Goal: Transaction & Acquisition: Book appointment/travel/reservation

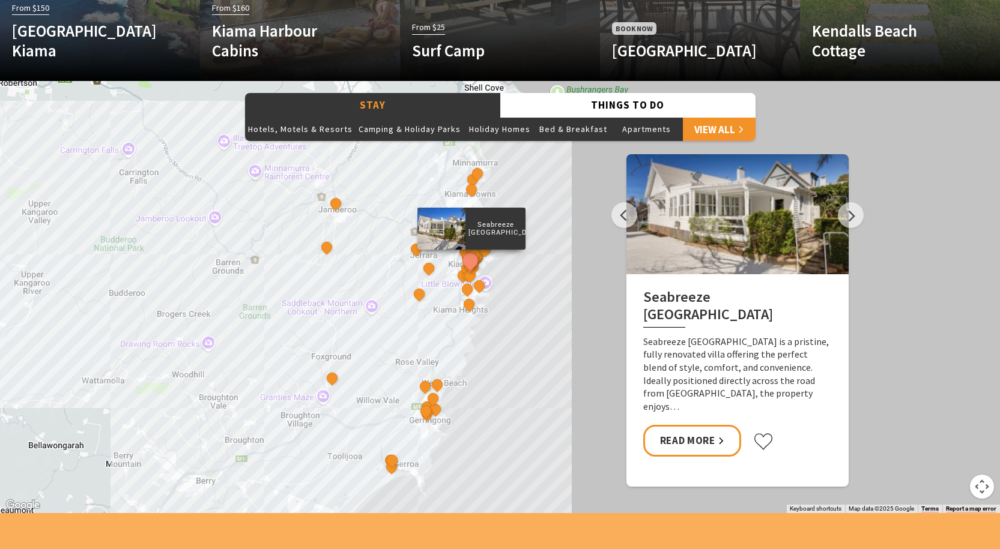
scroll to position [841, 0]
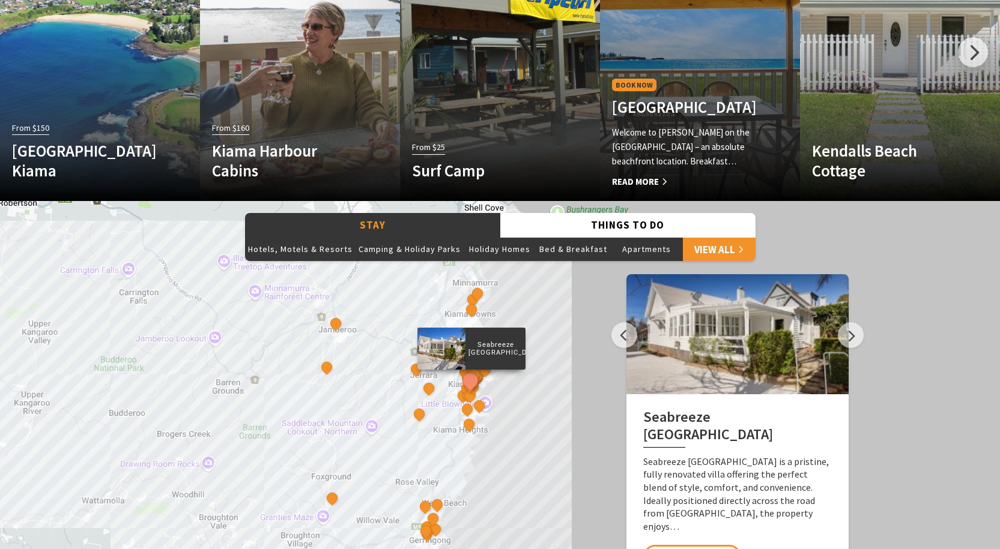
click at [652, 101] on h4 "Kendalls Beach Holiday Park" at bounding box center [685, 106] width 146 height 19
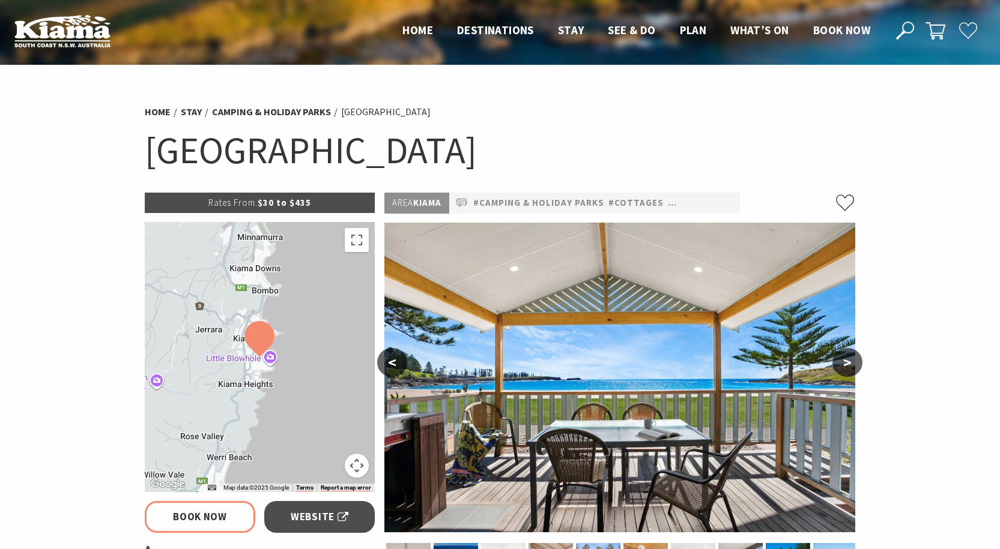
select select "3"
select select "2"
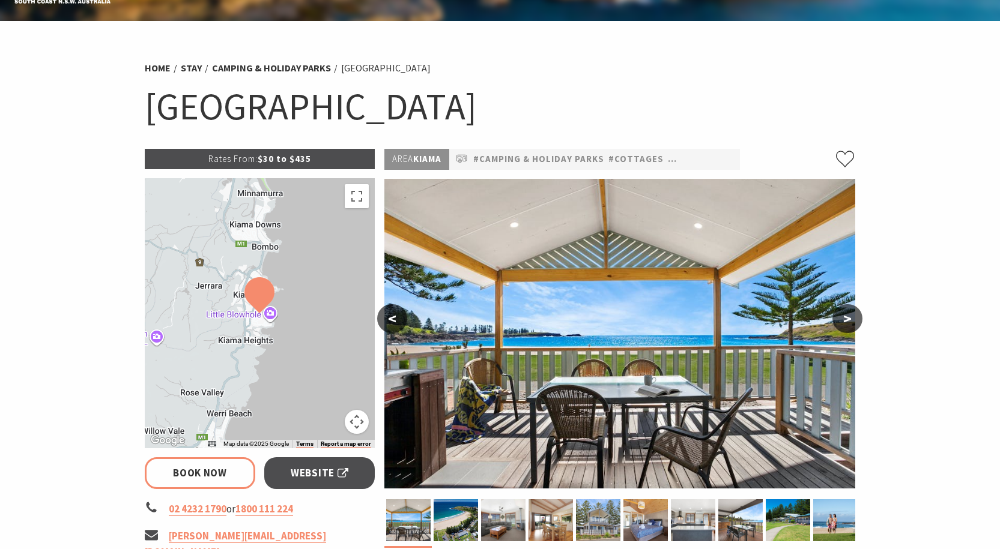
scroll to position [180, 0]
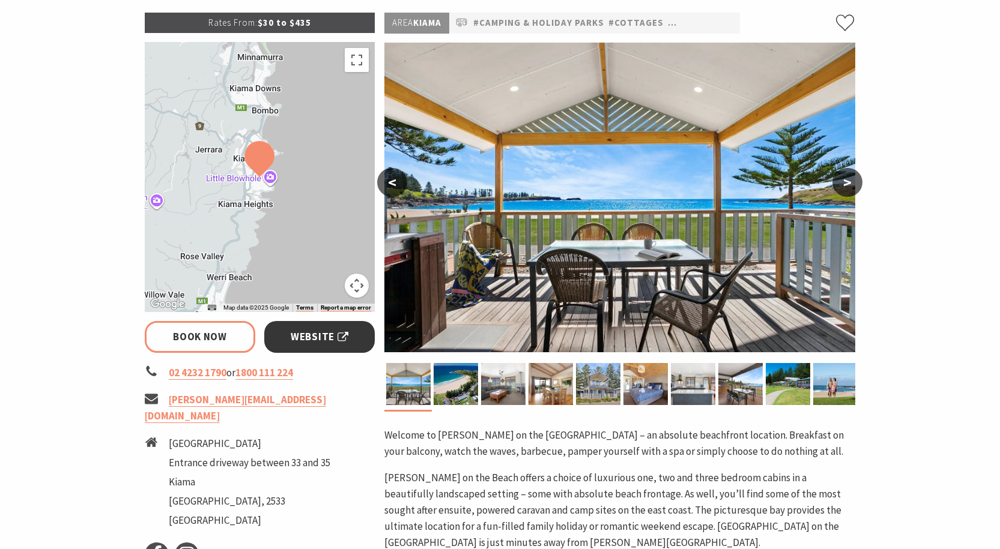
click at [310, 338] on span "Website" at bounding box center [320, 337] width 58 height 16
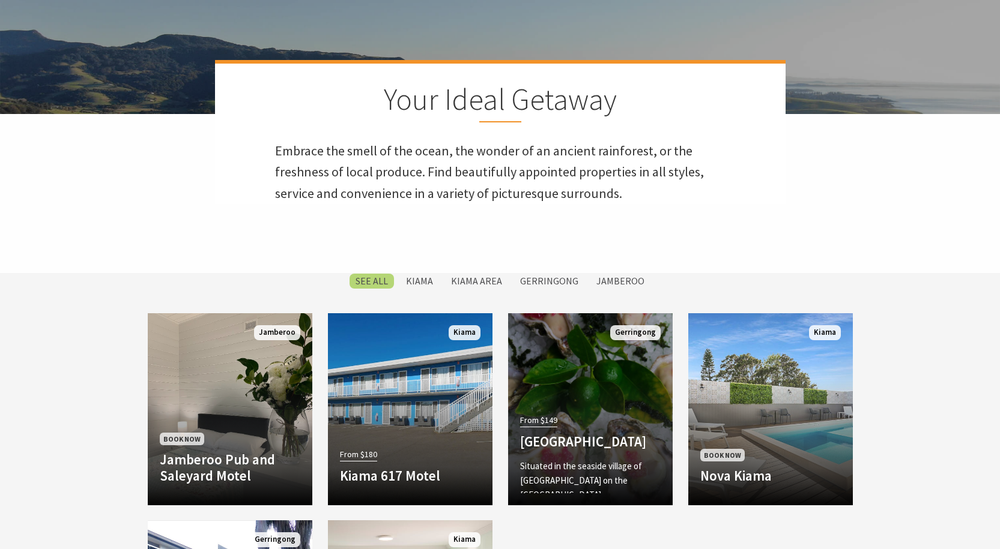
scroll to position [480, 0]
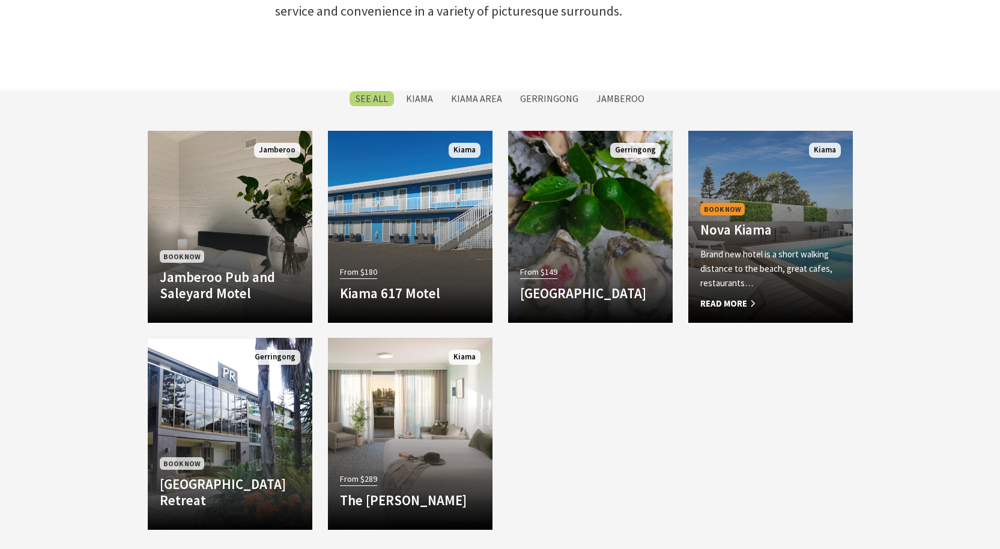
click at [779, 289] on p "Brand new hotel is a short walking distance to the beach, great cafes, restaura…" at bounding box center [770, 268] width 141 height 43
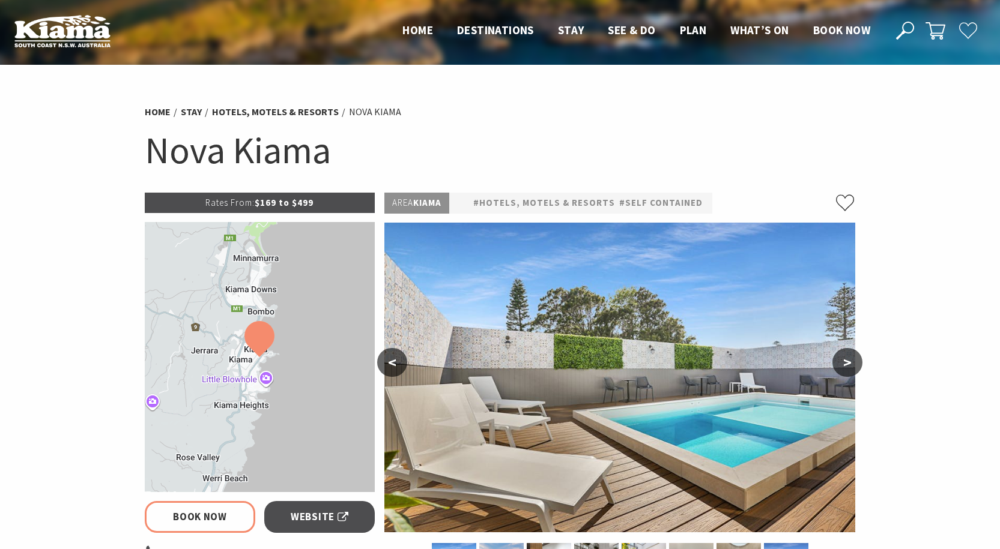
select select "3"
select select "2"
click at [272, 357] on img at bounding box center [259, 339] width 30 height 36
click at [273, 357] on img at bounding box center [259, 339] width 30 height 36
click at [852, 356] on button ">" at bounding box center [847, 362] width 30 height 29
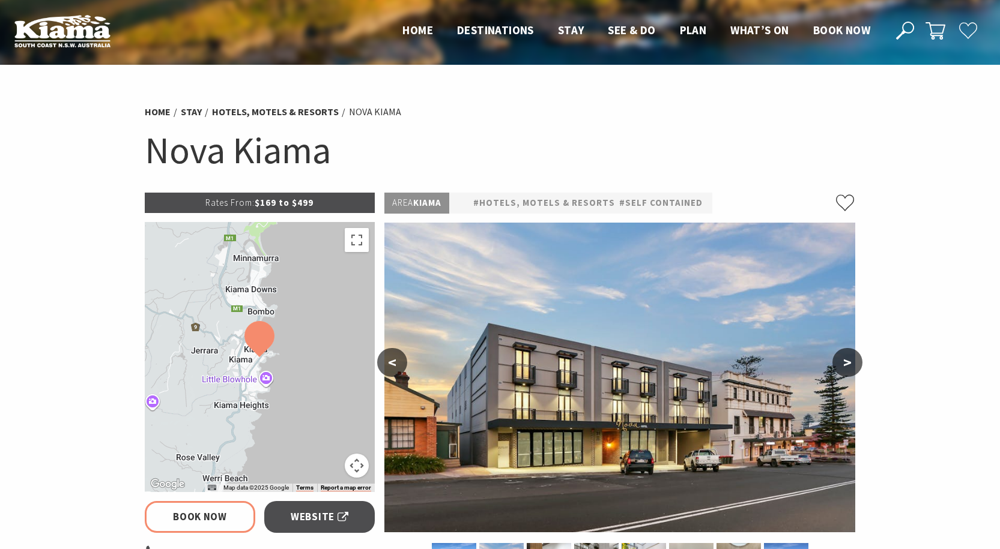
click at [852, 356] on button ">" at bounding box center [847, 362] width 30 height 29
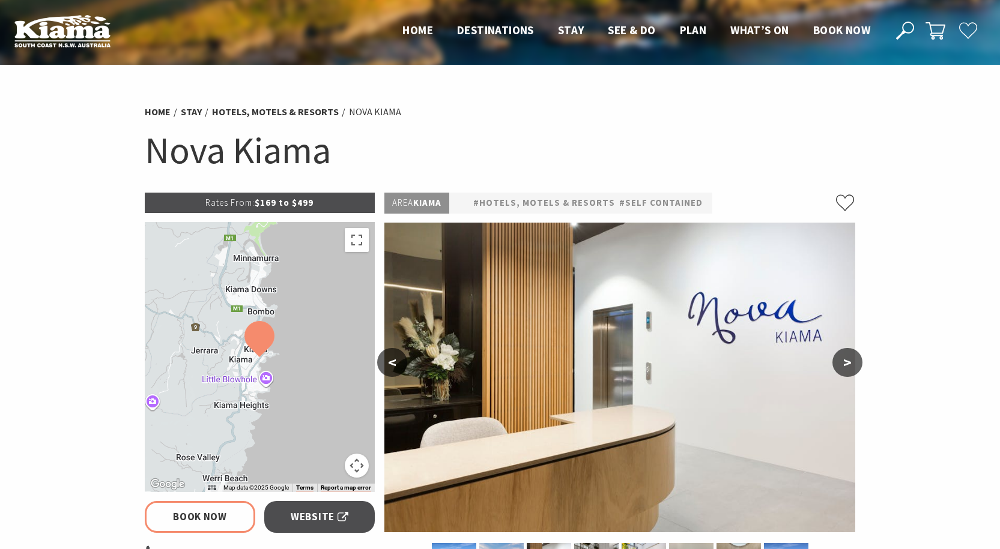
click at [852, 356] on button ">" at bounding box center [847, 362] width 30 height 29
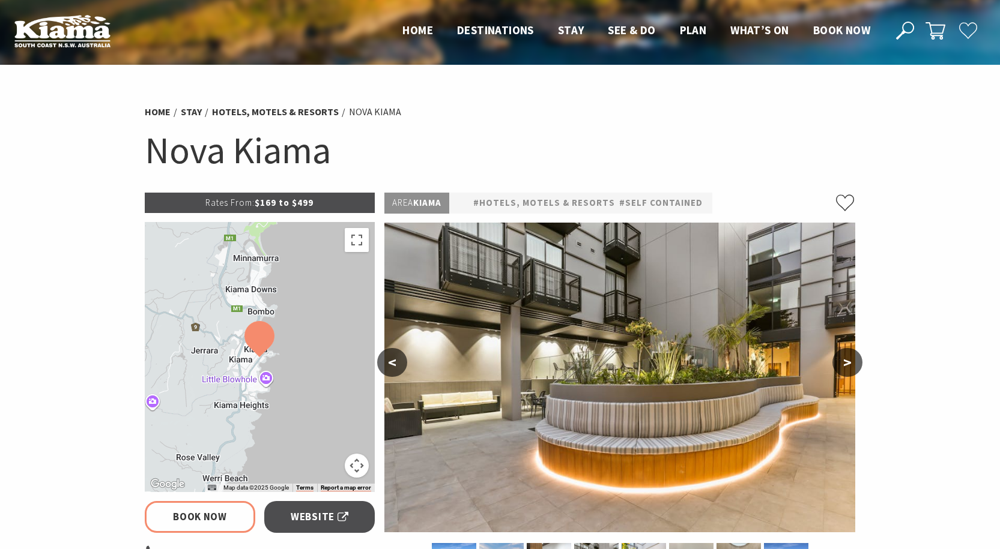
click at [852, 356] on button ">" at bounding box center [847, 362] width 30 height 29
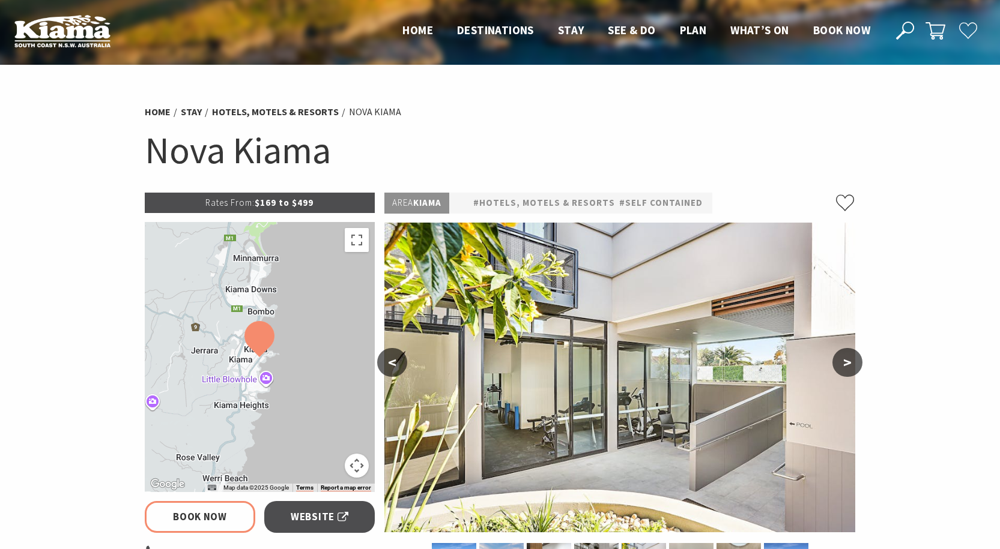
click at [852, 356] on button ">" at bounding box center [847, 362] width 30 height 29
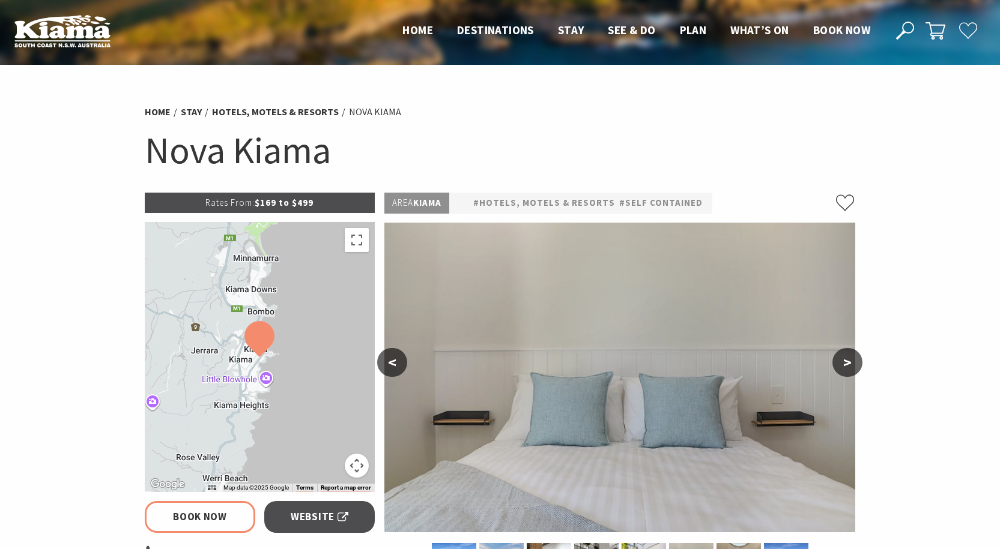
click at [845, 357] on button ">" at bounding box center [847, 362] width 30 height 29
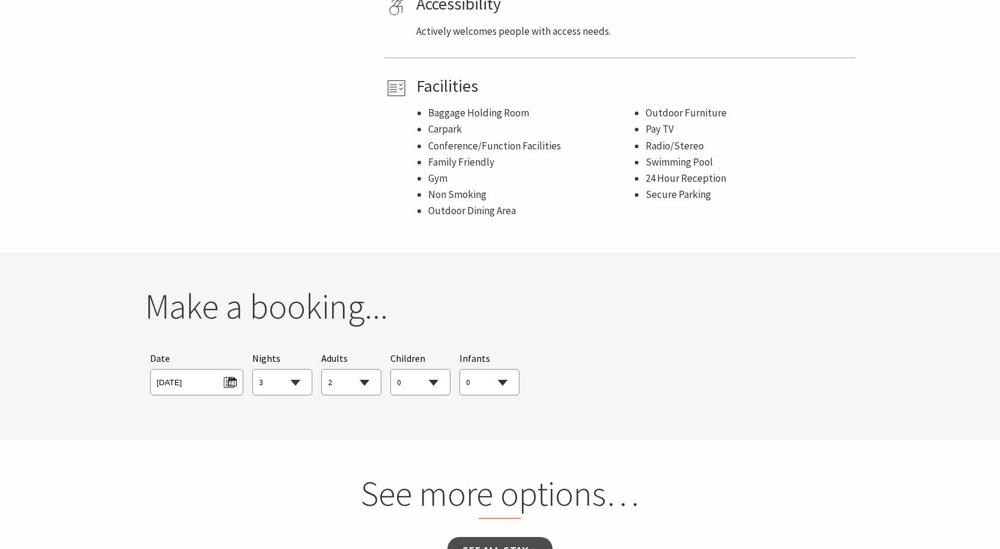
scroll to position [721, 0]
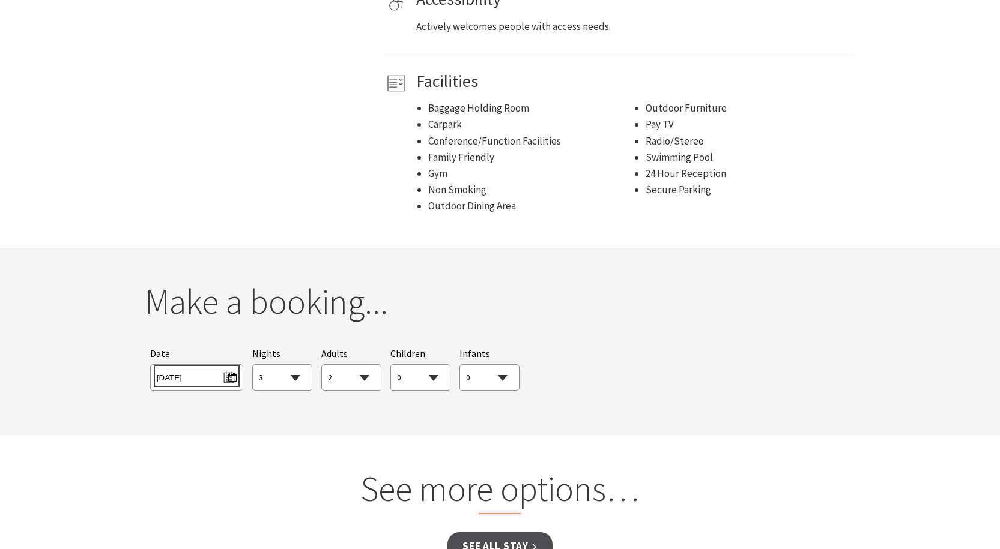
click at [196, 383] on span "Tue 14/10/2025" at bounding box center [197, 376] width 80 height 16
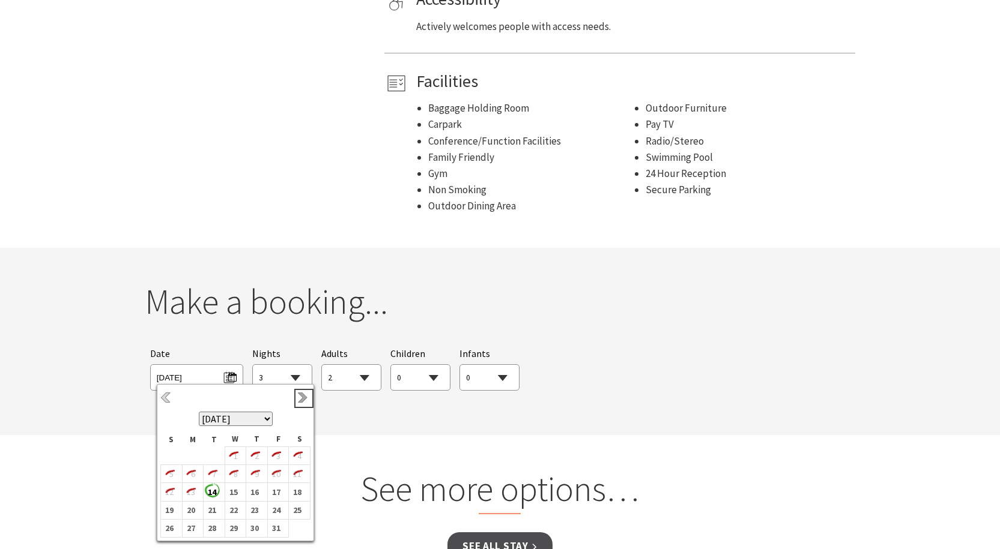
click at [307, 396] on link "Next" at bounding box center [303, 398] width 13 height 13
click at [277, 503] on b "21" at bounding box center [276, 502] width 16 height 16
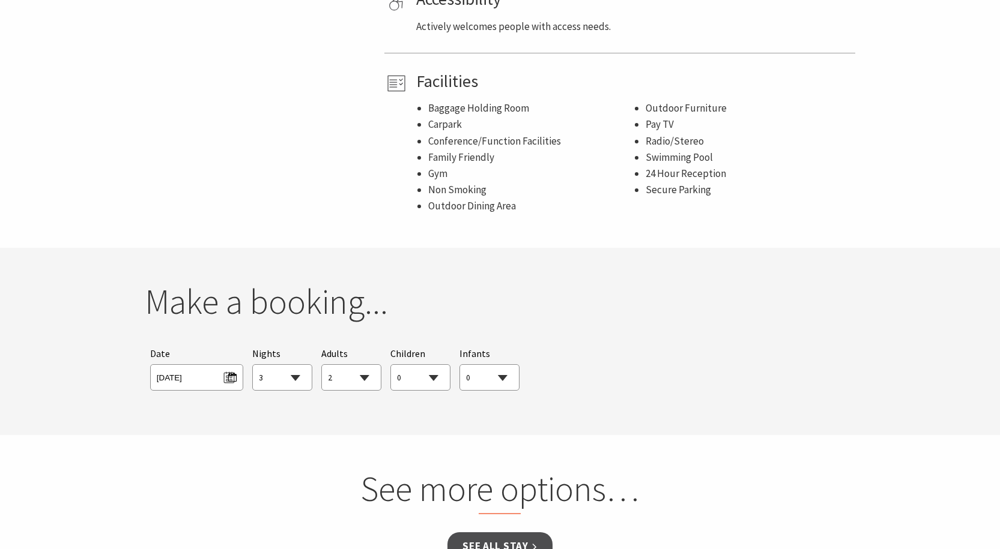
click at [292, 377] on select "1 2 3 4 5 6 7 8 9 10 11 12 13 14 15 16 17 18 19 20 21 22 23 24 25 26 27 28 29 30" at bounding box center [282, 378] width 59 height 26
select select "2"
click at [253, 365] on select "1 2 3 4 5 6 7 8 9 10 11 12 13 14 15 16 17 18 19 20 21 22 23 24 25 26 27 28 29 30" at bounding box center [282, 378] width 59 height 26
click at [369, 380] on select "0 1 2 3 4 5 6 7 8 9 10 11 12 13 14 15 16 17 18 19 20 21 22 23 24 25 26 27 28 29…" at bounding box center [351, 378] width 59 height 26
select select "3"
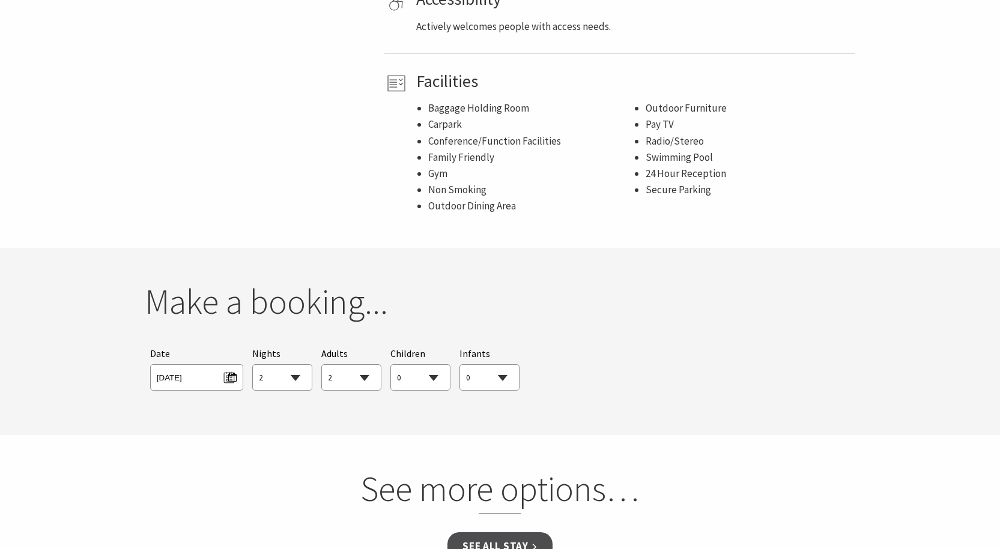
click at [322, 365] on select "0 1 2 3 4 5 6 7 8 9 10 11 12 13 14 15 16 17 18 19 20 21 22 23 24 25 26 27 28 29…" at bounding box center [351, 378] width 59 height 26
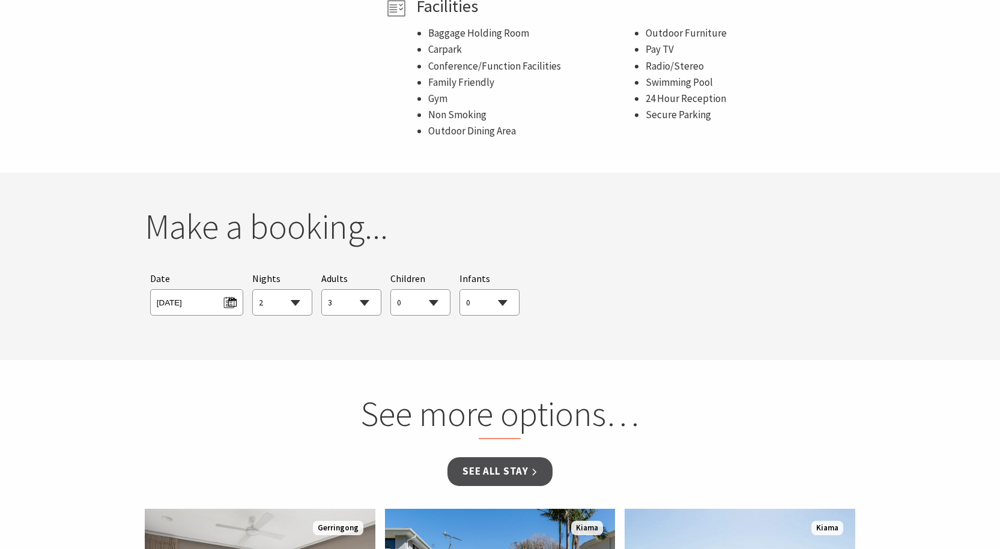
scroll to position [901, 0]
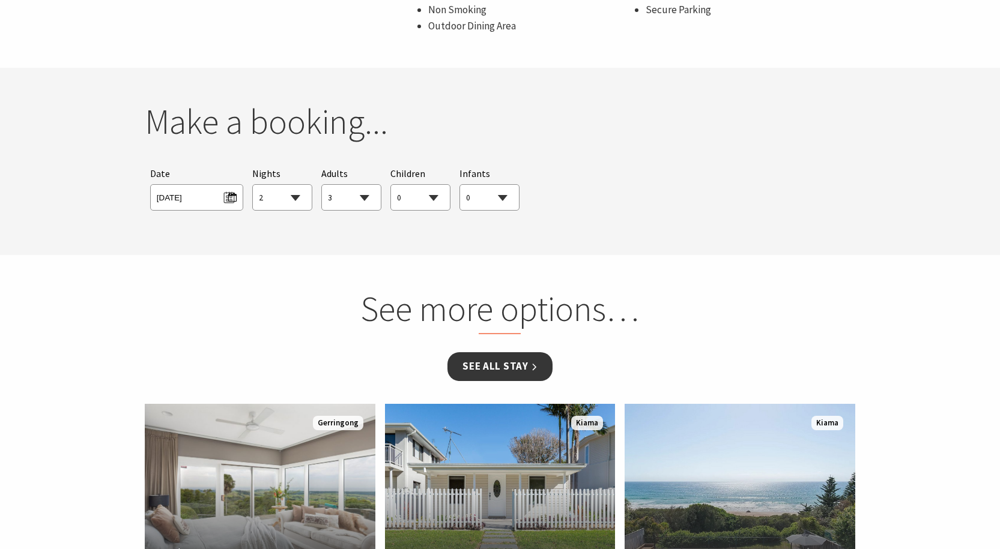
click at [500, 365] on link "See all Stay" at bounding box center [499, 367] width 104 height 28
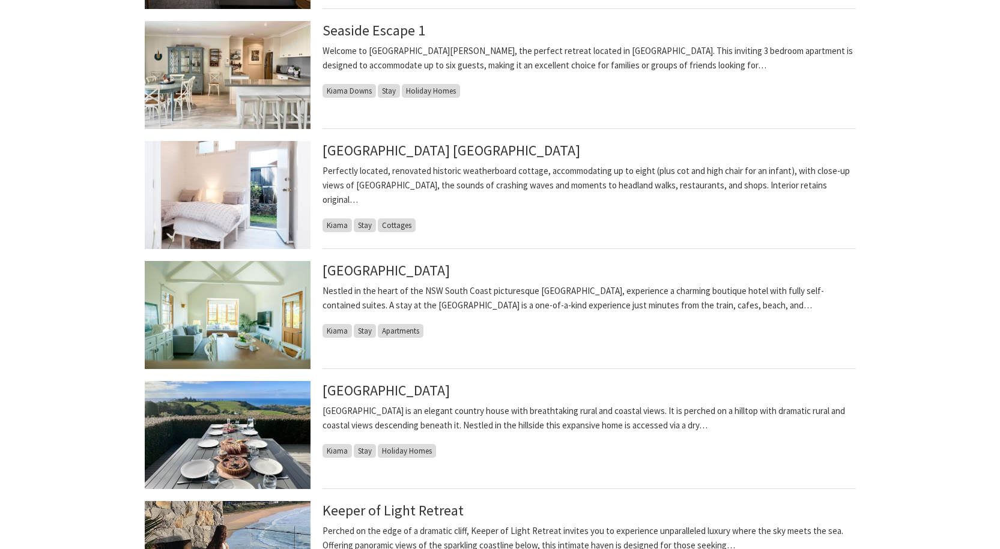
scroll to position [480, 0]
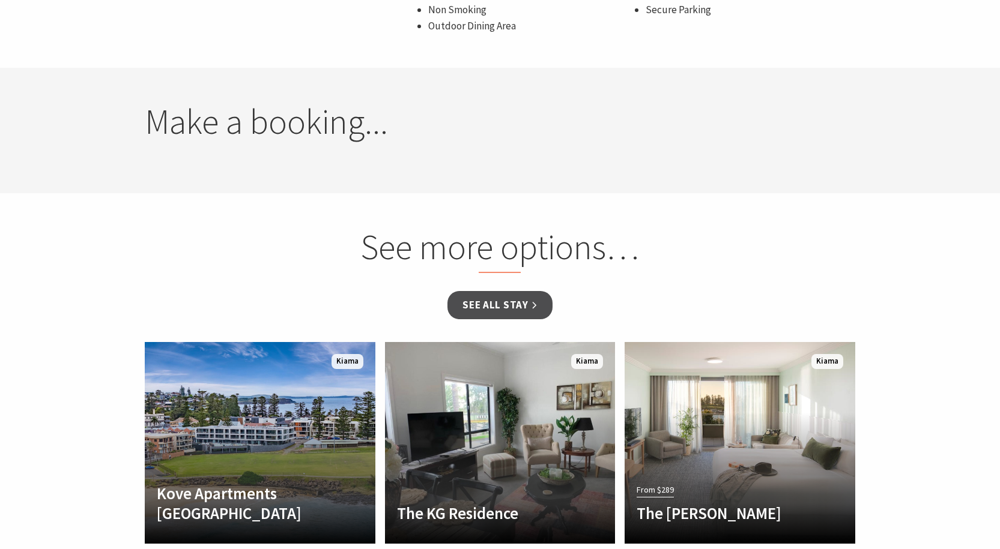
scroll to position [901, 0]
select select "2"
select select "3"
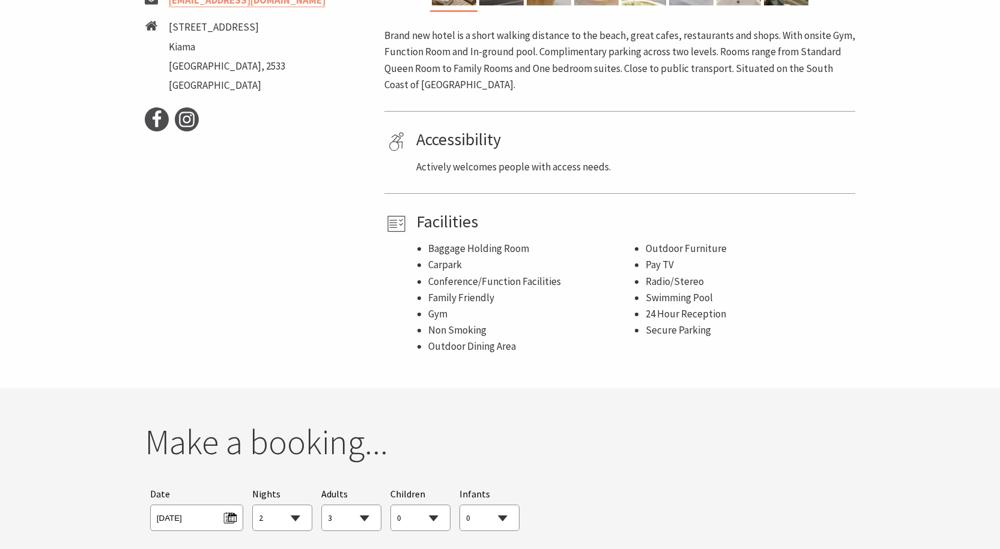
scroll to position [480, 0]
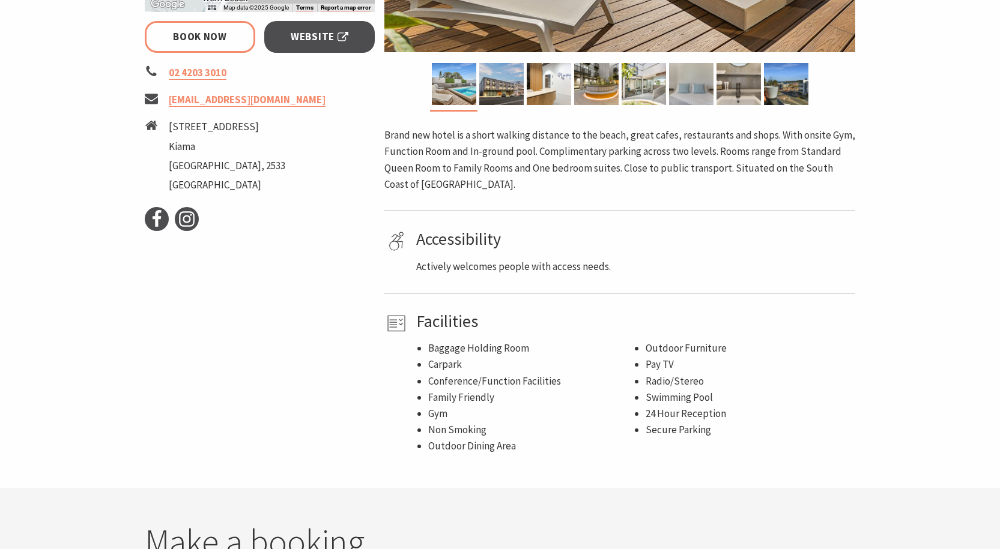
select select "2"
click at [235, 36] on link "Book Now" at bounding box center [200, 37] width 111 height 32
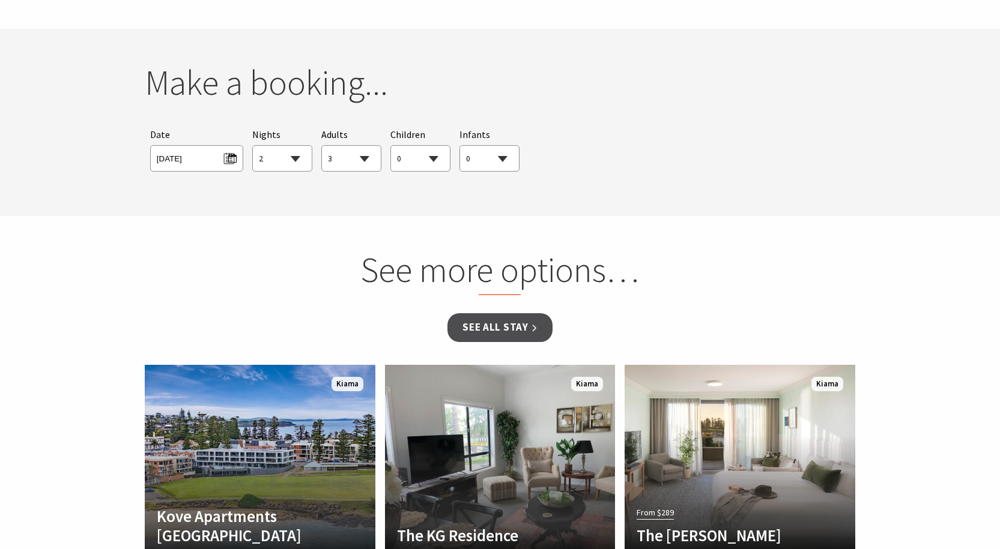
scroll to position [969, 0]
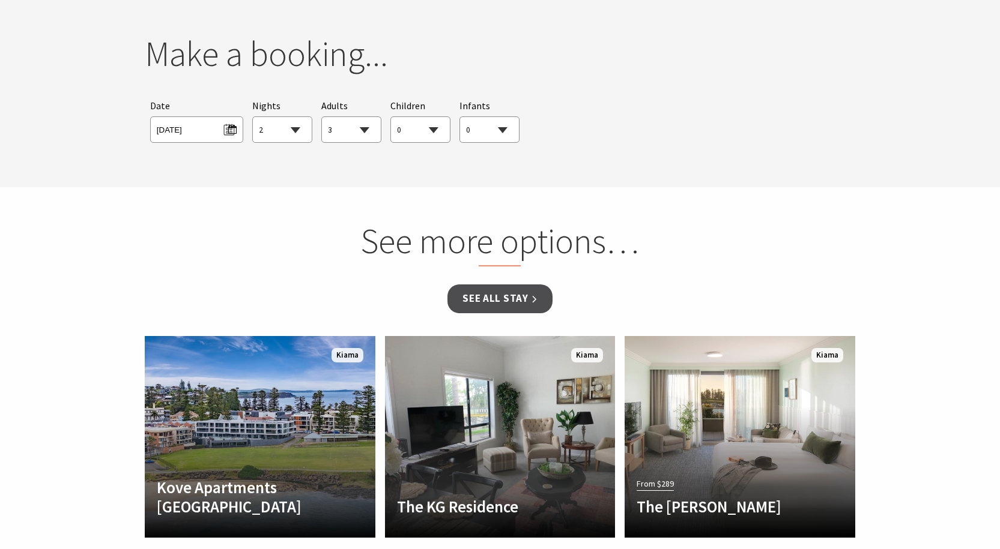
click at [534, 132] on div "Searching for Accommodation Tours Events Car Hire Packages Date [DATE] Nights 1…" at bounding box center [500, 120] width 711 height 56
click at [506, 130] on select "0 1 2 3 4 5 6 7 8 9 10 11 12 13 14 15 16 17 18 19 20 21 22 23 24 25 26 27 28 29…" at bounding box center [489, 130] width 59 height 26
click at [460, 117] on select "0 1 2 3 4 5 6 7 8 9 10 11 12 13 14 15 16 17 18 19 20 21 22 23 24 25 26 27 28 29…" at bounding box center [489, 130] width 59 height 26
click at [429, 128] on select "0 1 2 3 4 5 6 7 8 9 10 11 12 13 14 15 16 17 18 19 20 21 22 23 24 25 26 27 28 29…" at bounding box center [420, 130] width 59 height 26
click at [391, 117] on select "0 1 2 3 4 5 6 7 8 9 10 11 12 13 14 15 16 17 18 19 20 21 22 23 24 25 26 27 28 29…" at bounding box center [420, 130] width 59 height 26
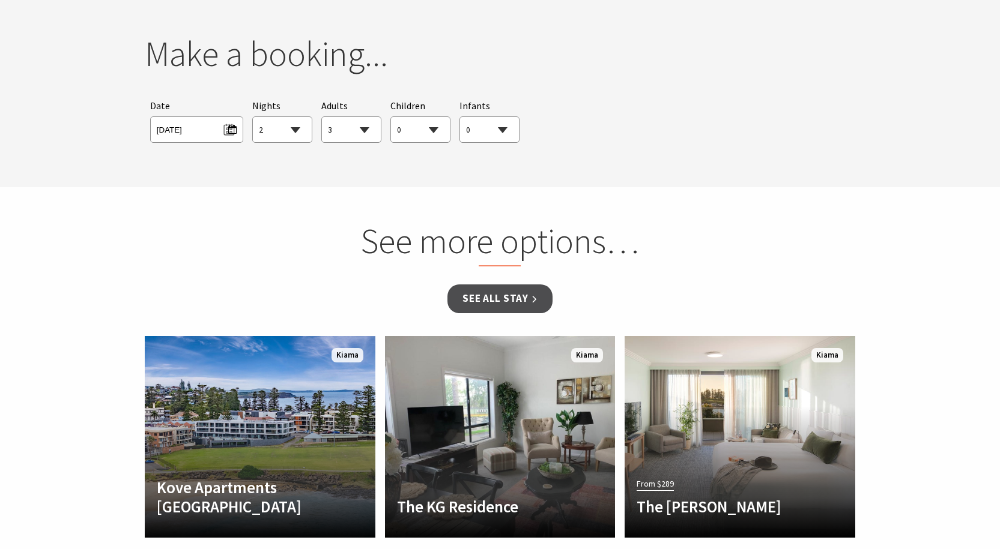
click at [646, 145] on div "Searching for Accommodation Tours Events Car Hire Packages Date [DATE] Nights 1…" at bounding box center [500, 120] width 711 height 56
click at [643, 145] on div "Searching for Accommodation Tours Events Car Hire Packages Date [DATE] Nights 1…" at bounding box center [500, 120] width 711 height 56
drag, startPoint x: 643, startPoint y: 145, endPoint x: 625, endPoint y: 153, distance: 20.2
click at [641, 146] on div "Searching for Accommodation Tours Events Car Hire Packages Date [DATE] Nights 1…" at bounding box center [500, 120] width 711 height 56
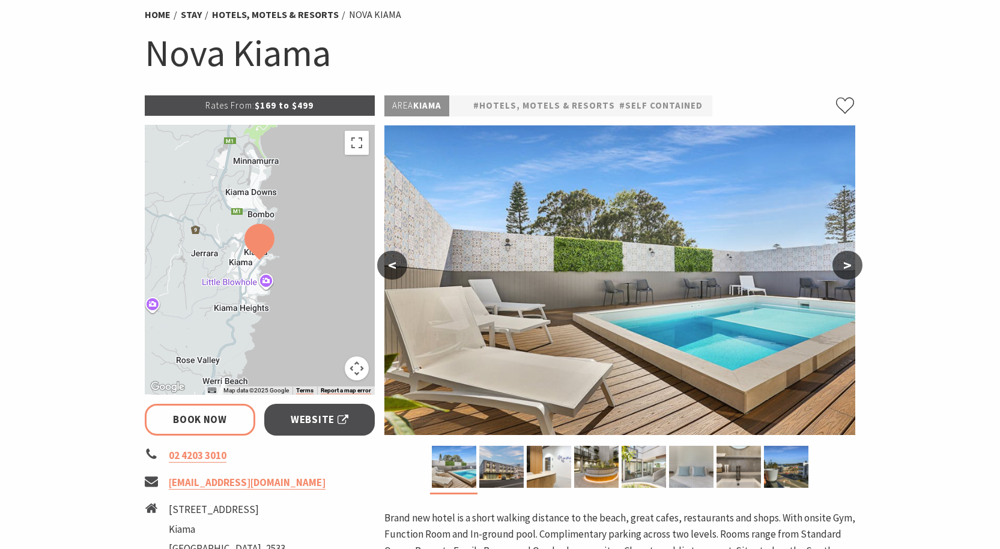
scroll to position [96, 0]
